Goal: Task Accomplishment & Management: Use online tool/utility

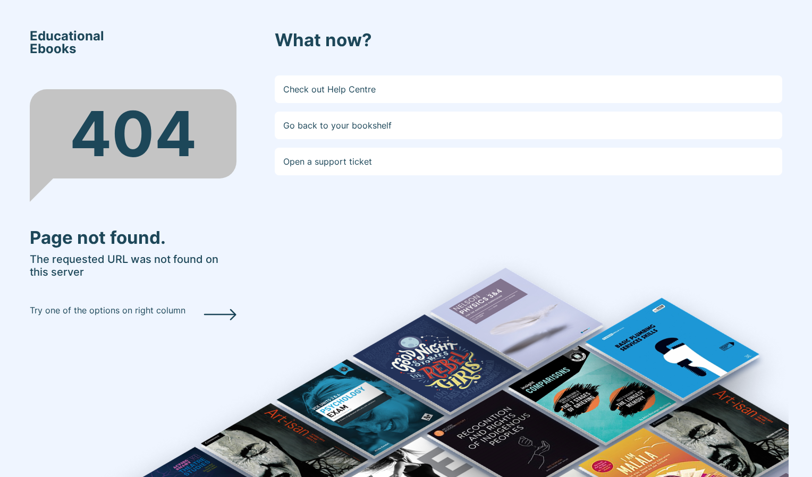
click at [622, 400] on div "What now? Check out Help Centre Go back to your bookshelf Open a support ticket" at bounding box center [529, 239] width 508 height 418
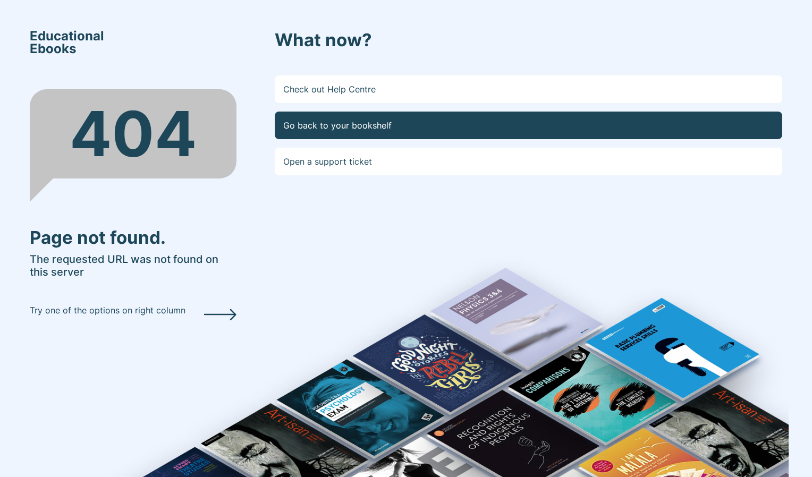
click at [397, 129] on link "Go back to your bookshelf" at bounding box center [529, 126] width 508 height 28
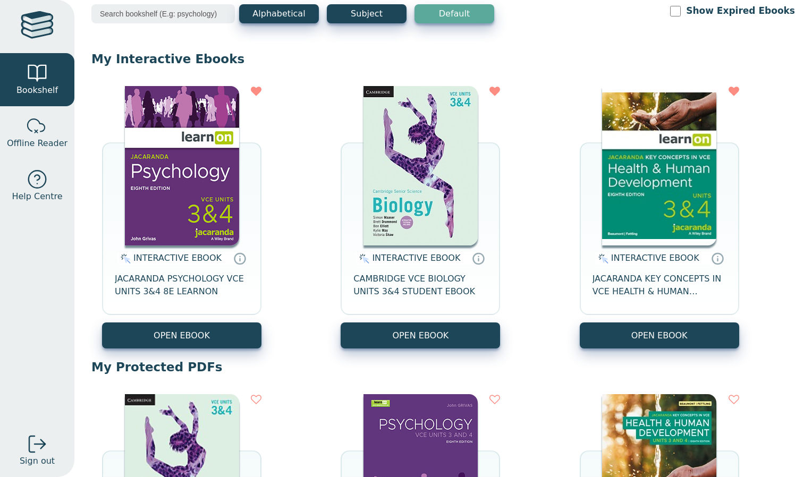
scroll to position [61, 0]
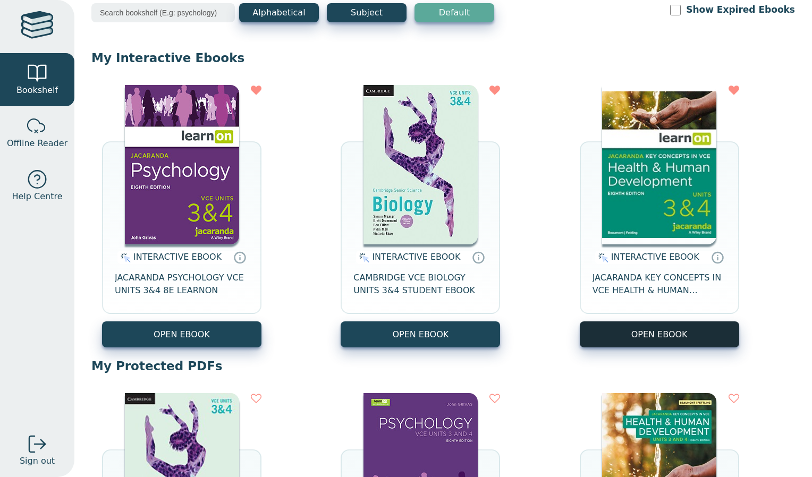
click at [645, 331] on button "OPEN EBOOK" at bounding box center [660, 335] width 160 height 26
